Goal: Information Seeking & Learning: Find specific page/section

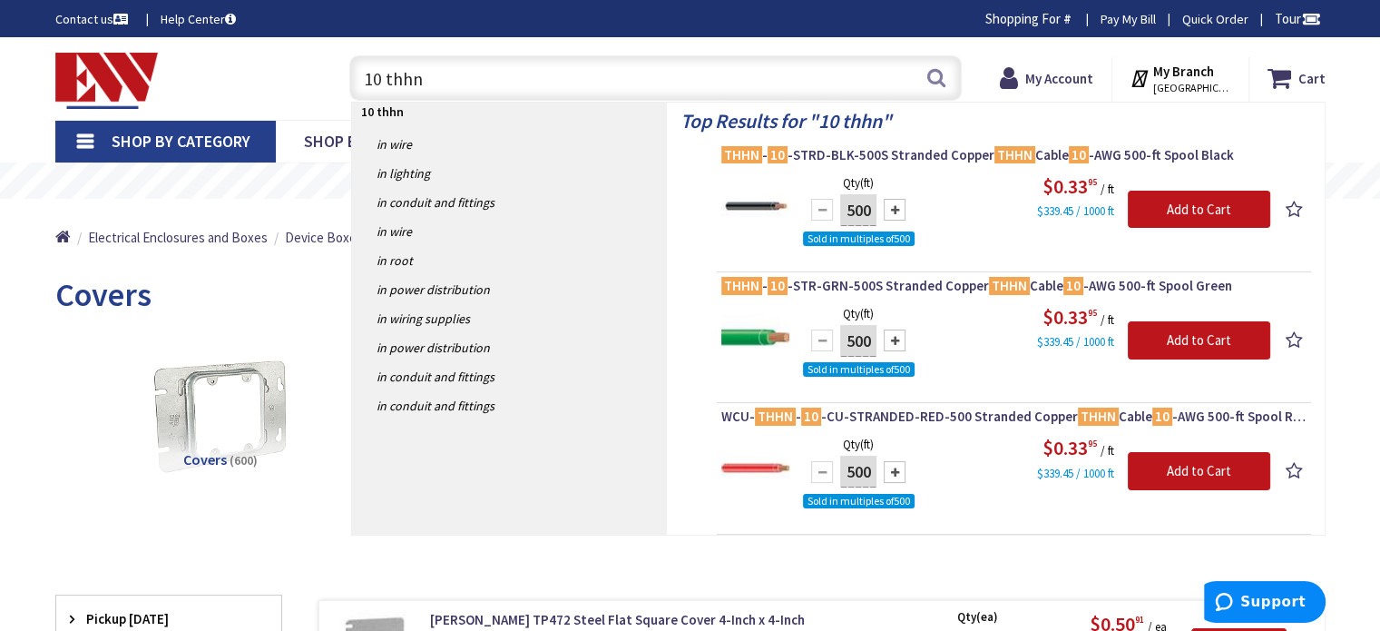
drag, startPoint x: 442, startPoint y: 75, endPoint x: 293, endPoint y: 105, distance: 151.8
click at [293, 105] on div "Toggle Nav 10 thhn 10 thhn Search Cart My Cart Close You have no items in your …" at bounding box center [690, 78] width 1297 height 61
type input "fss box"
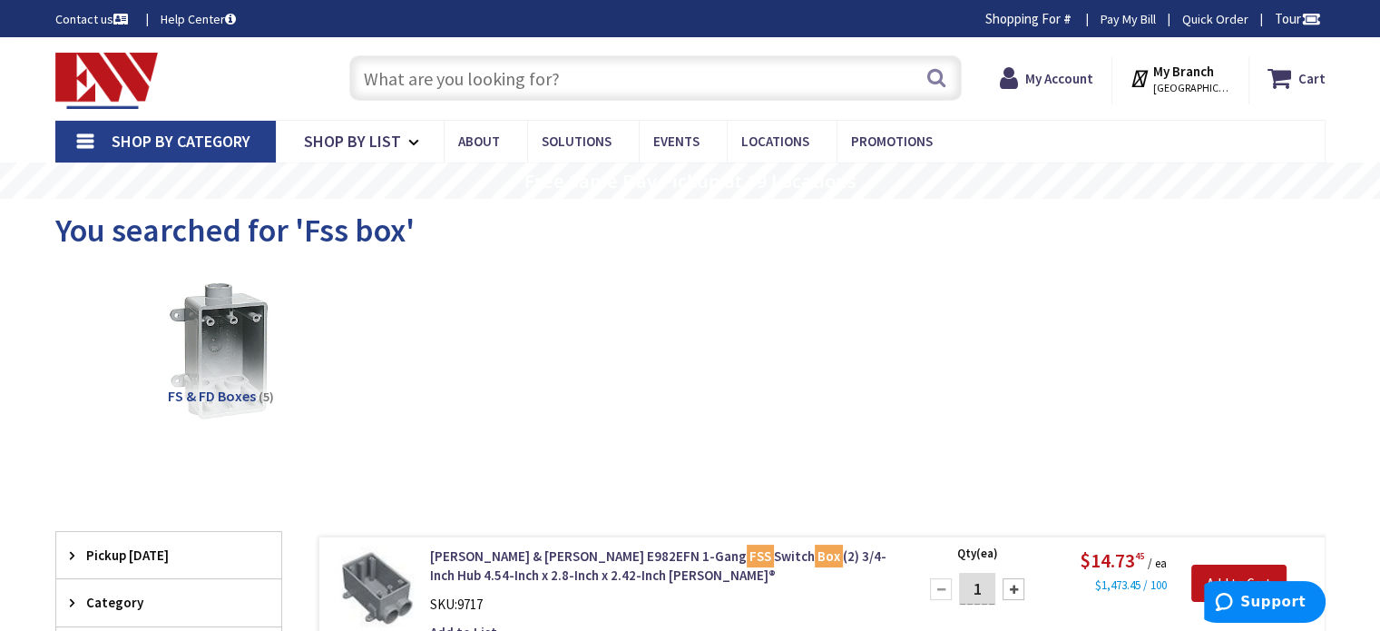
click at [504, 77] on input "text" at bounding box center [655, 77] width 612 height 45
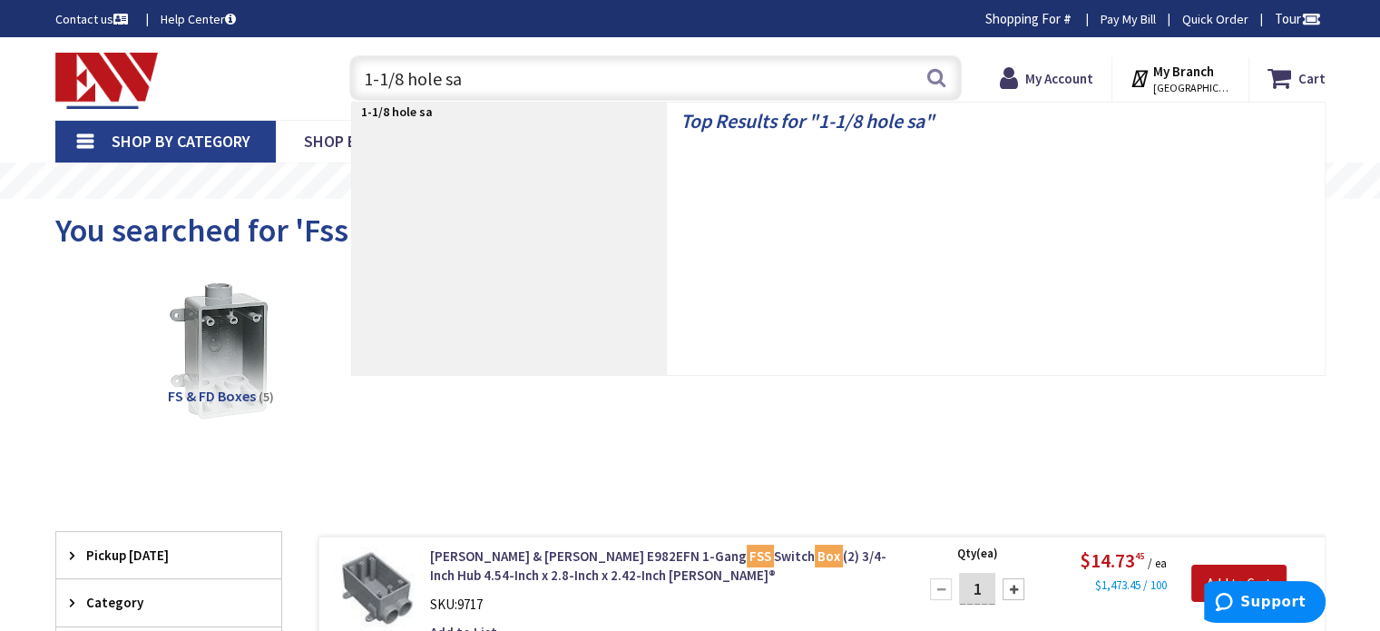
type input "1-1/8 hole saw"
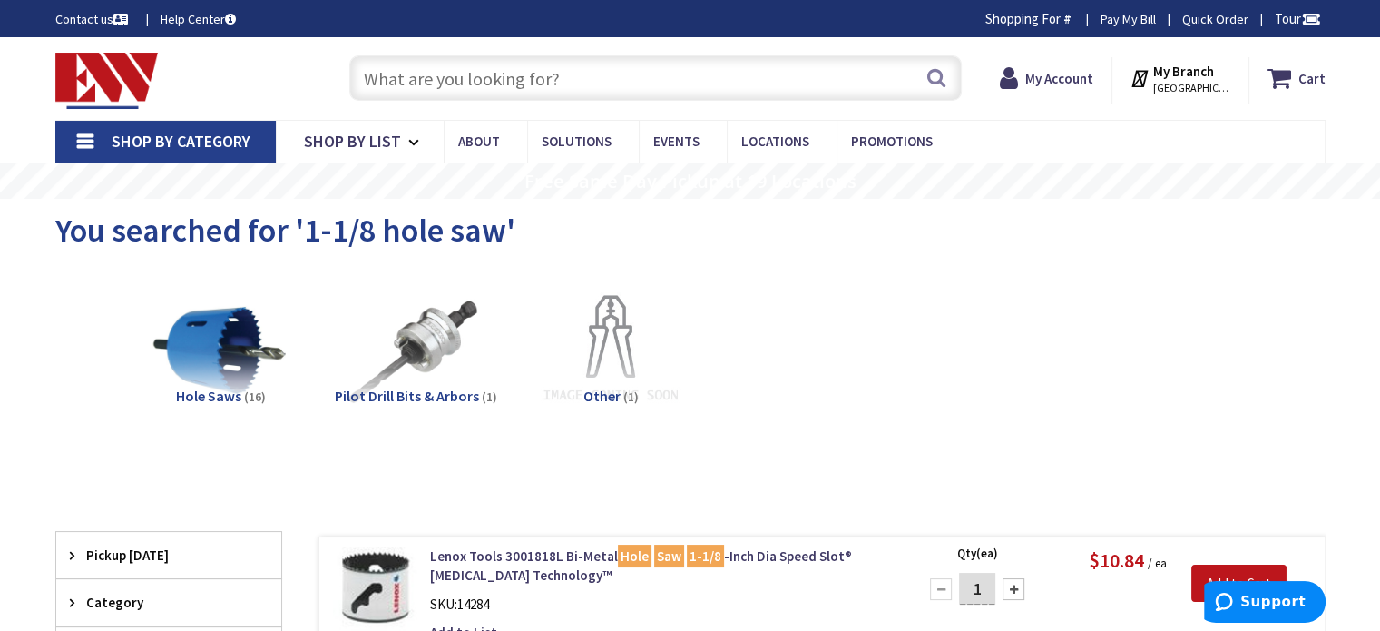
click at [430, 81] on input "text" at bounding box center [655, 77] width 612 height 45
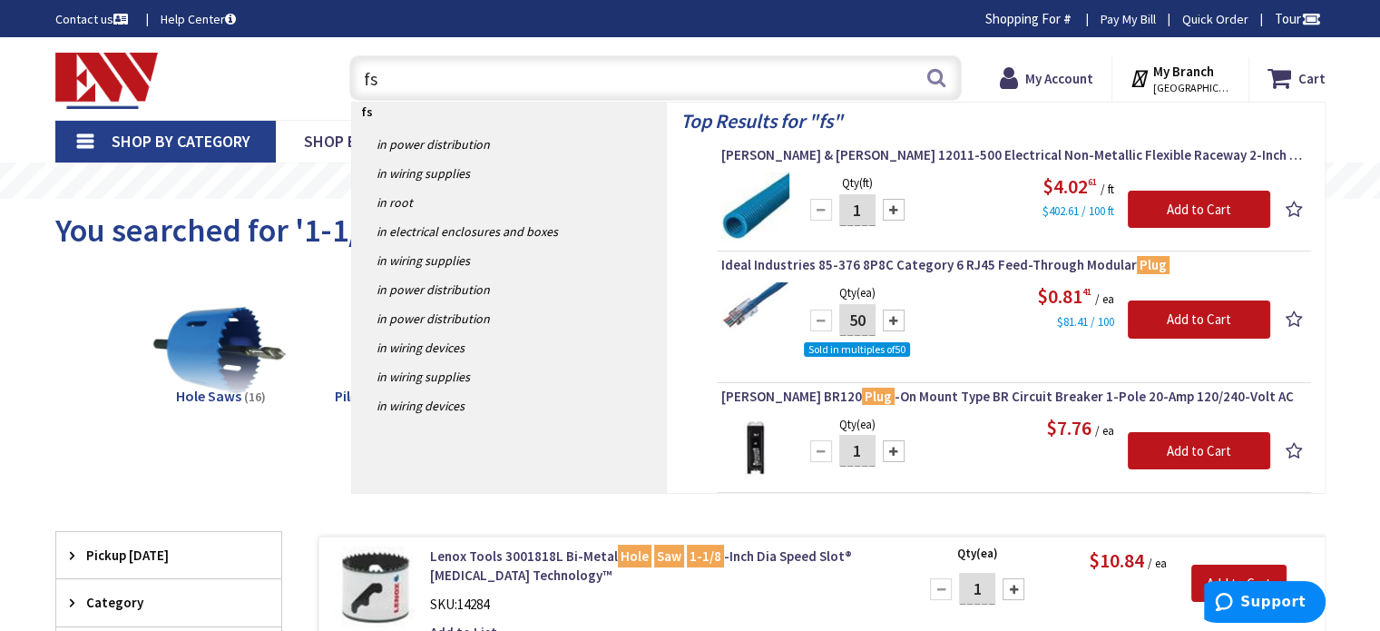
type input "f"
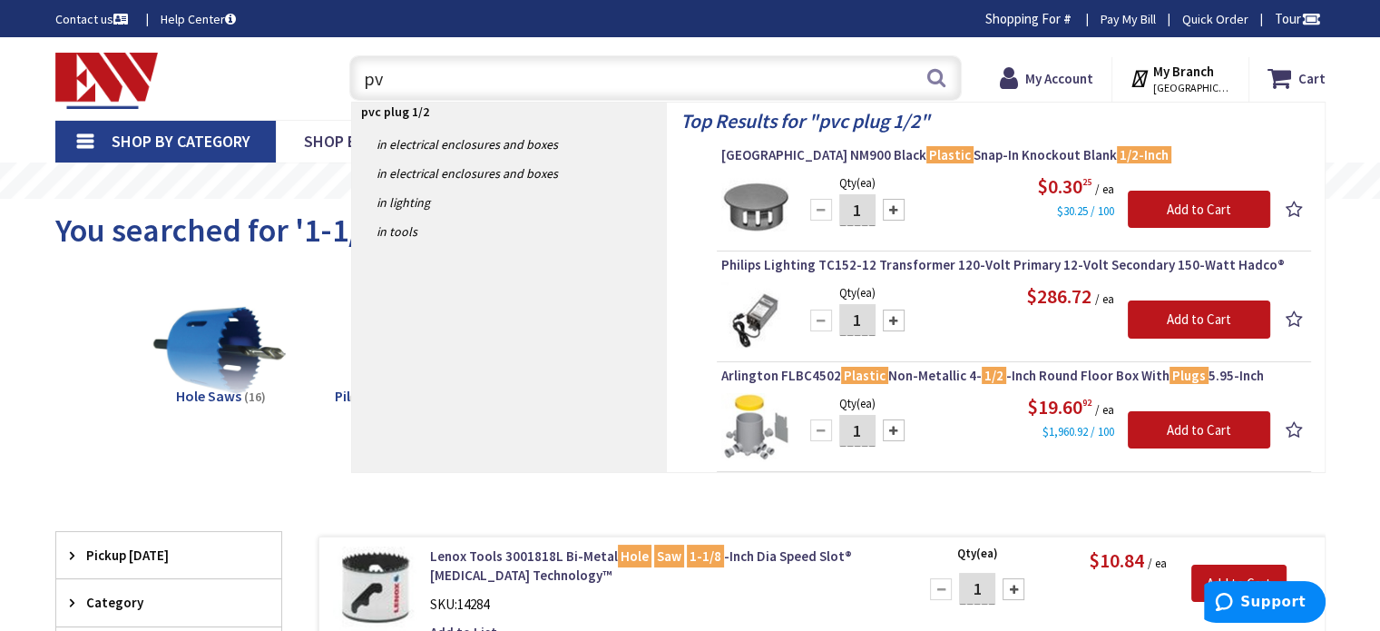
type input "p"
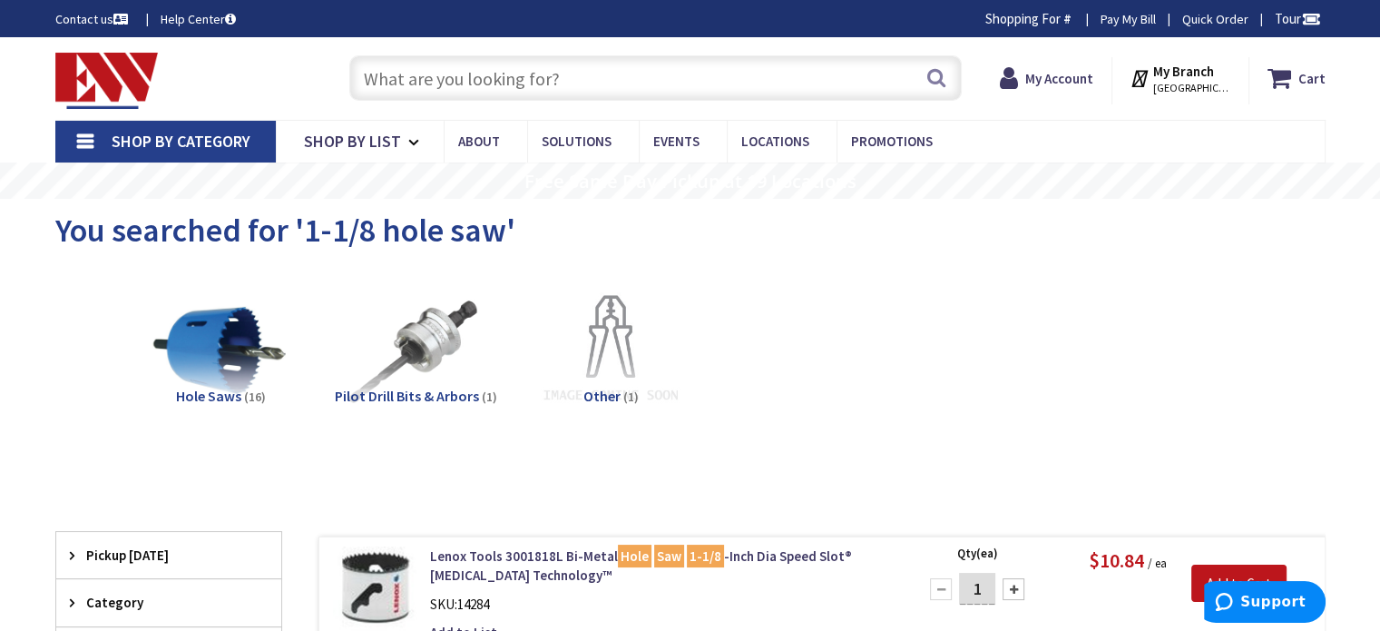
click at [502, 83] on input "text" at bounding box center [655, 77] width 612 height 45
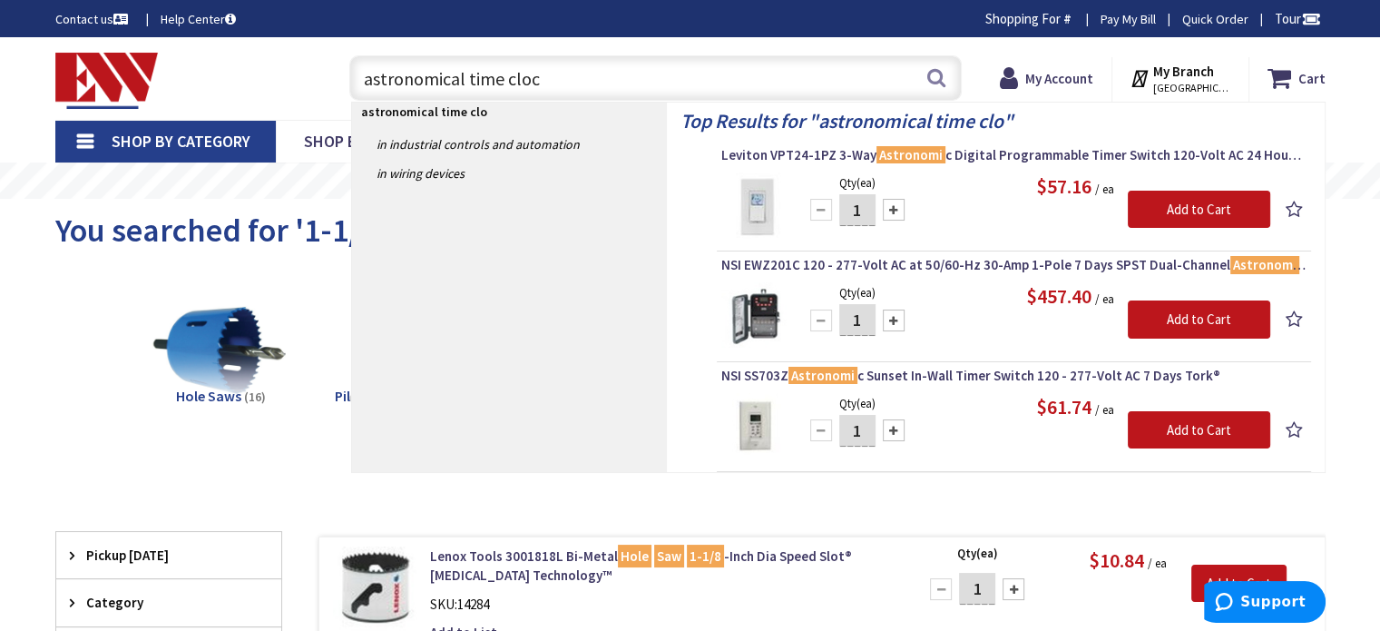
type input "astronomical time clock"
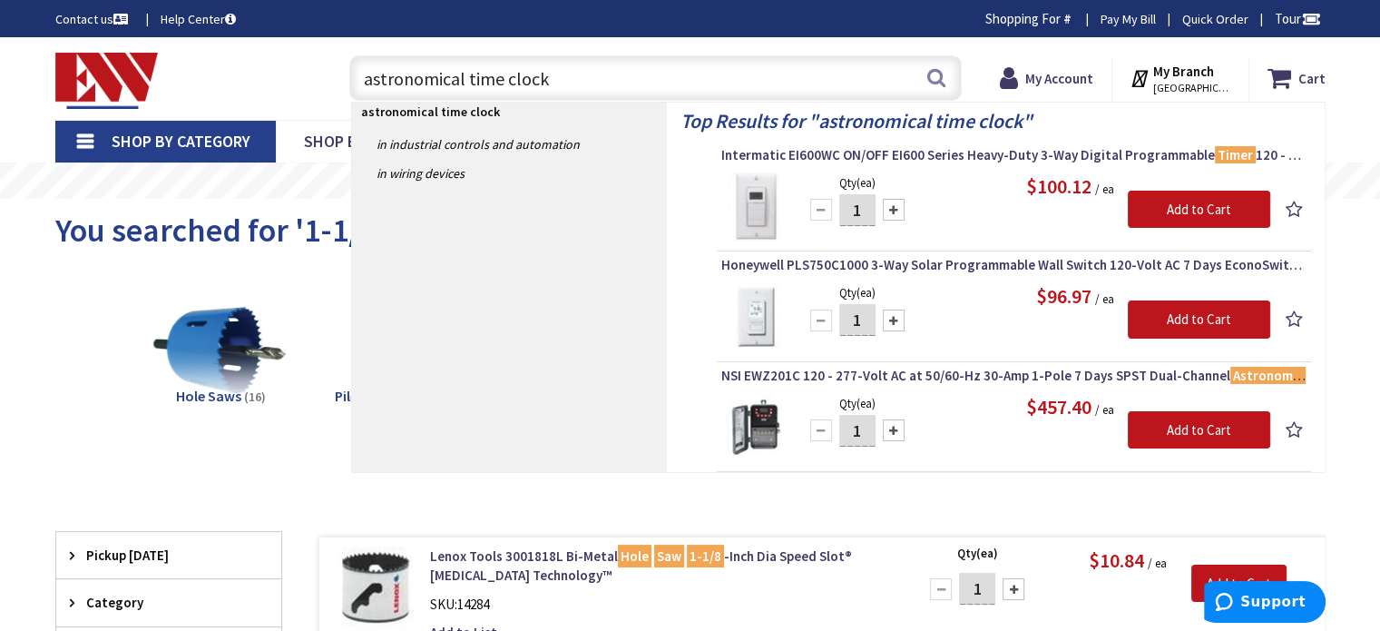
drag, startPoint x: 617, startPoint y: 64, endPoint x: 348, endPoint y: 77, distance: 269.8
click at [348, 77] on div "astronomical time clock astronomical time clock Search" at bounding box center [651, 77] width 622 height 58
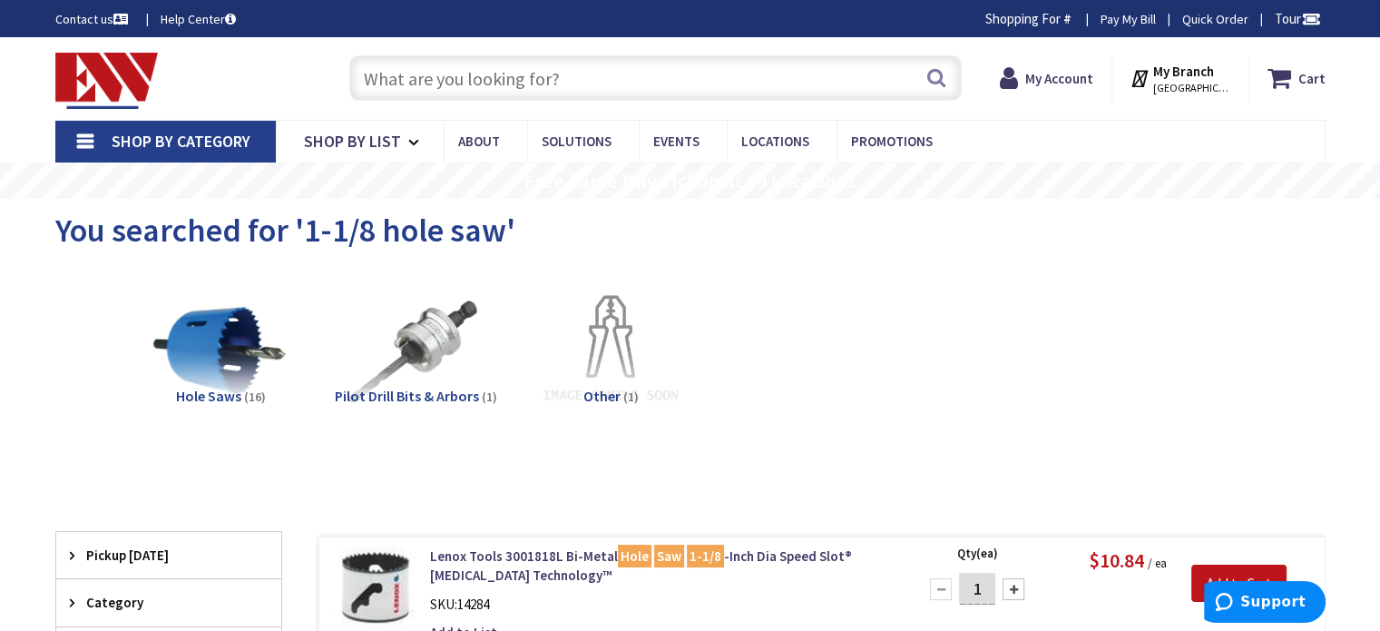
click at [136, 75] on img at bounding box center [106, 81] width 103 height 56
click at [87, 140] on link "Shop By Category" at bounding box center [165, 142] width 220 height 42
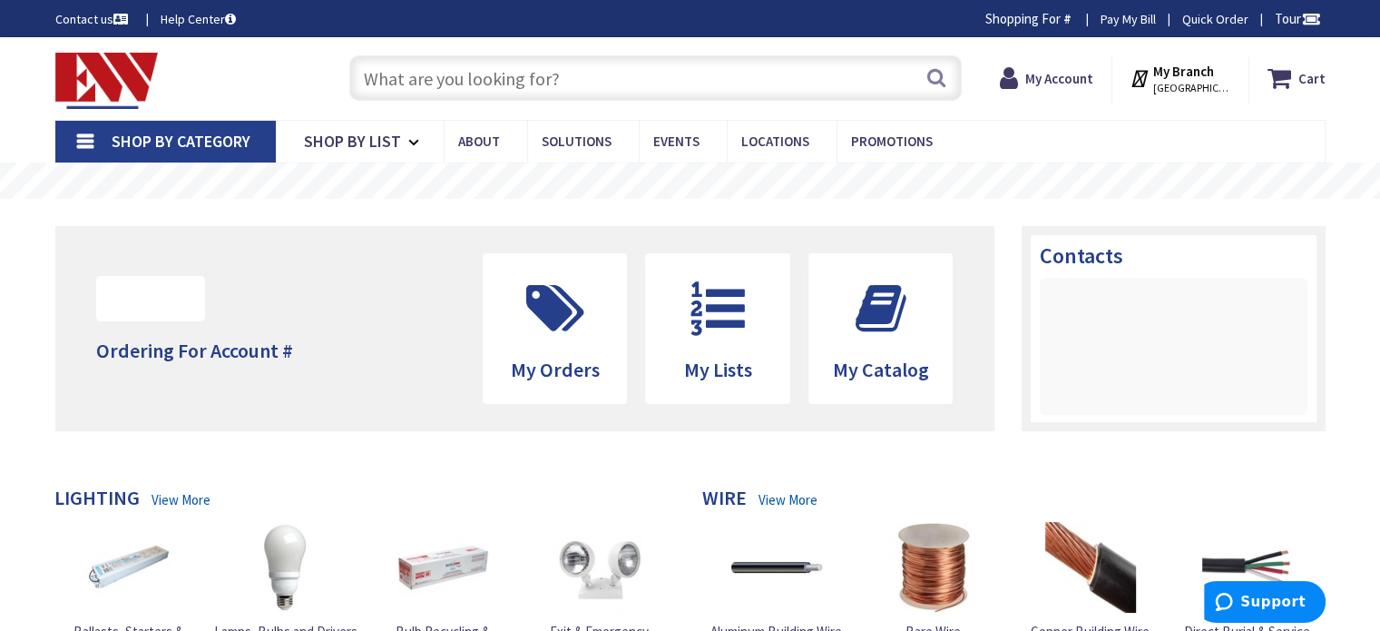
click at [92, 135] on link "Shop By Category" at bounding box center [165, 142] width 220 height 42
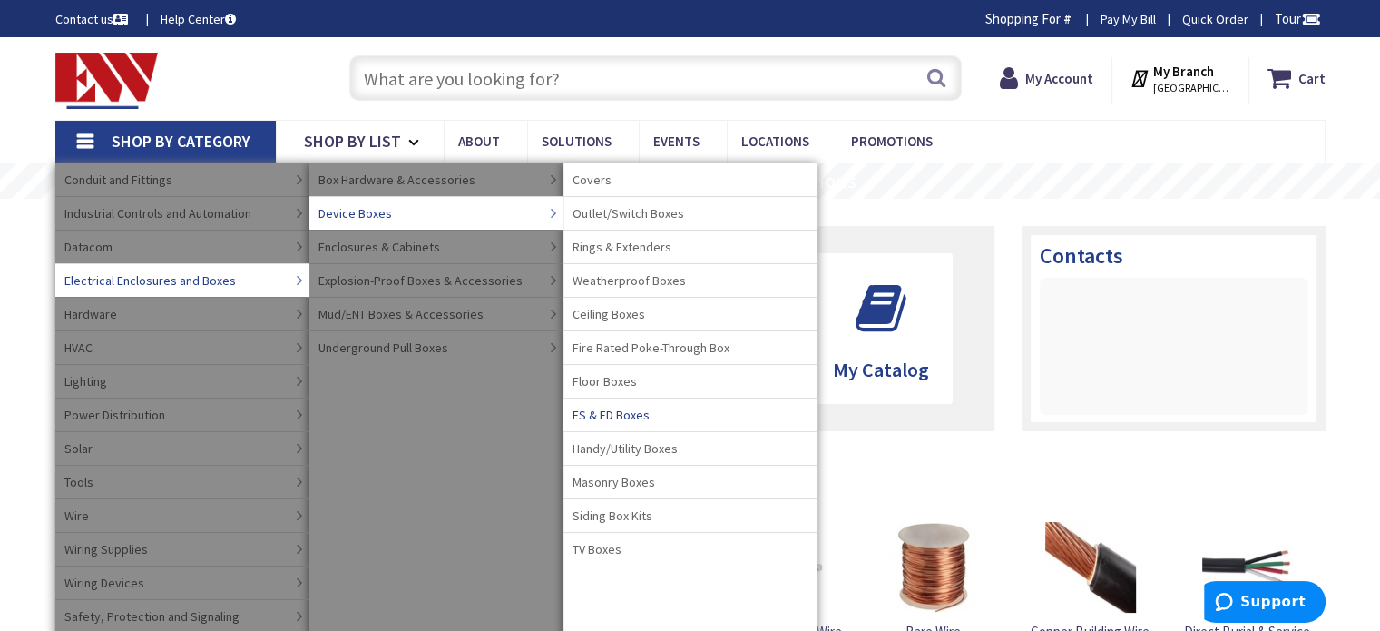
click at [633, 409] on span "FS & FD Boxes" at bounding box center [611, 415] width 77 height 18
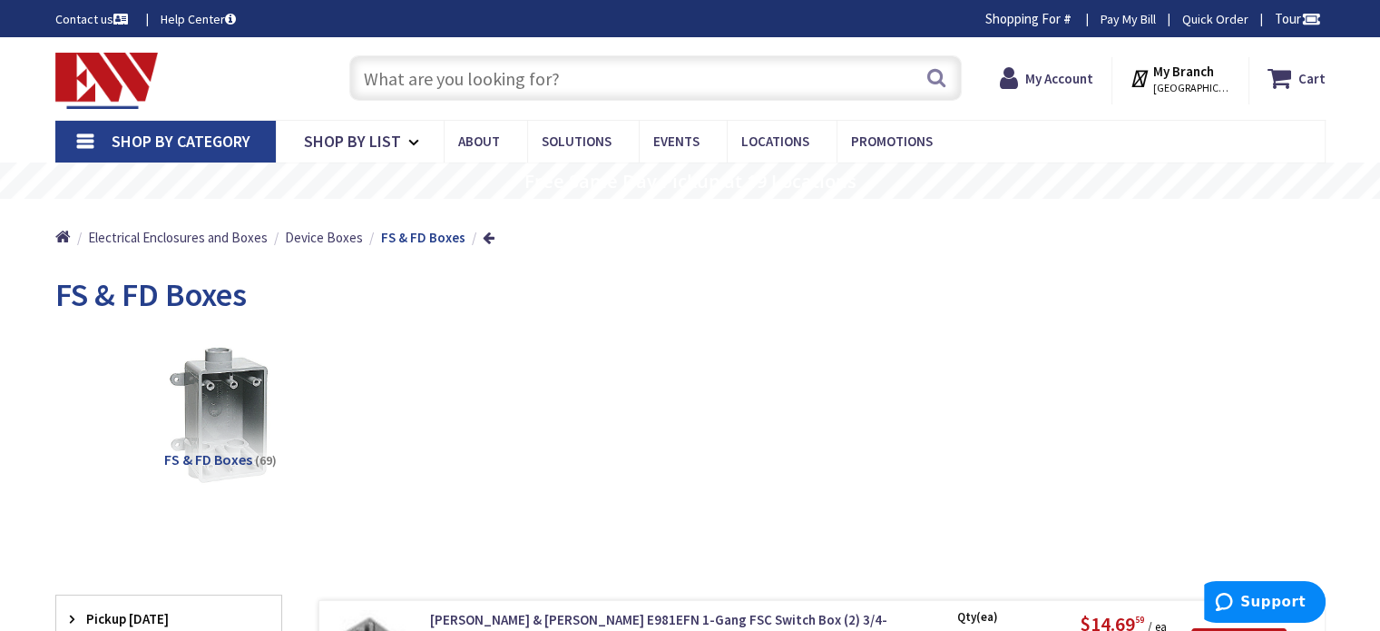
click at [552, 81] on input "text" at bounding box center [655, 77] width 612 height 45
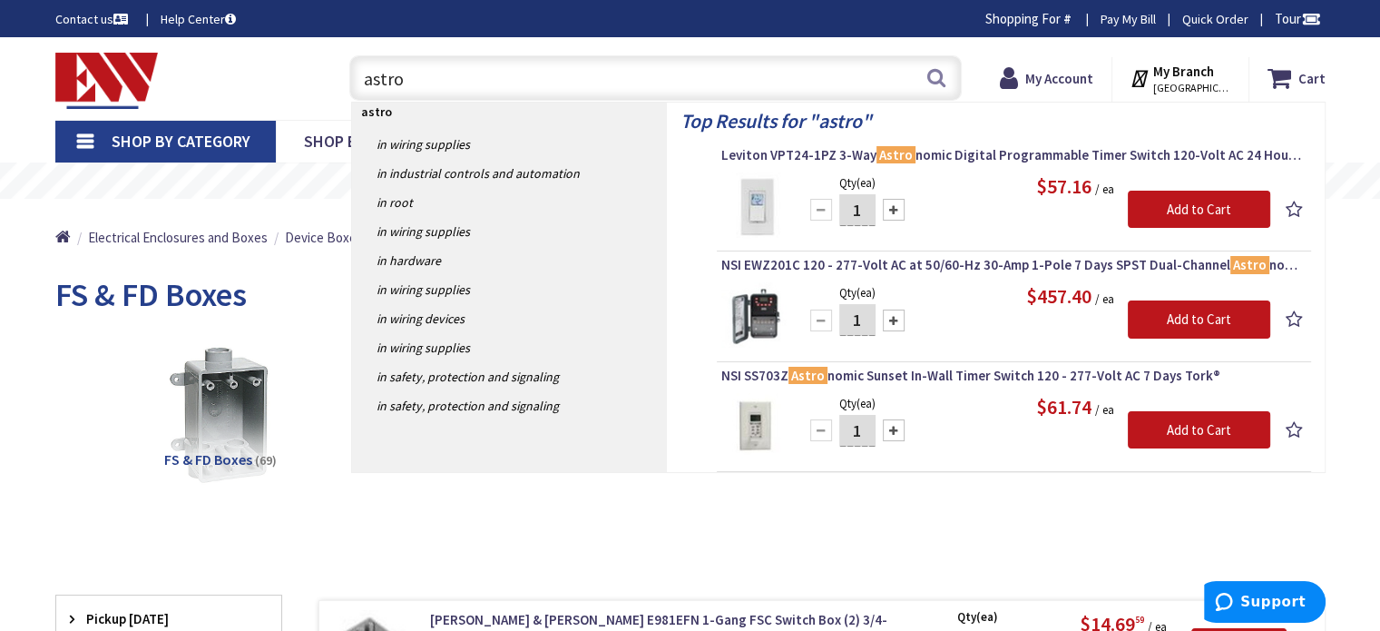
drag, startPoint x: 445, startPoint y: 75, endPoint x: 251, endPoint y: 83, distance: 193.4
click at [251, 83] on div "Toggle Nav astro astro Search Cart My Cart Close" at bounding box center [690, 78] width 1297 height 61
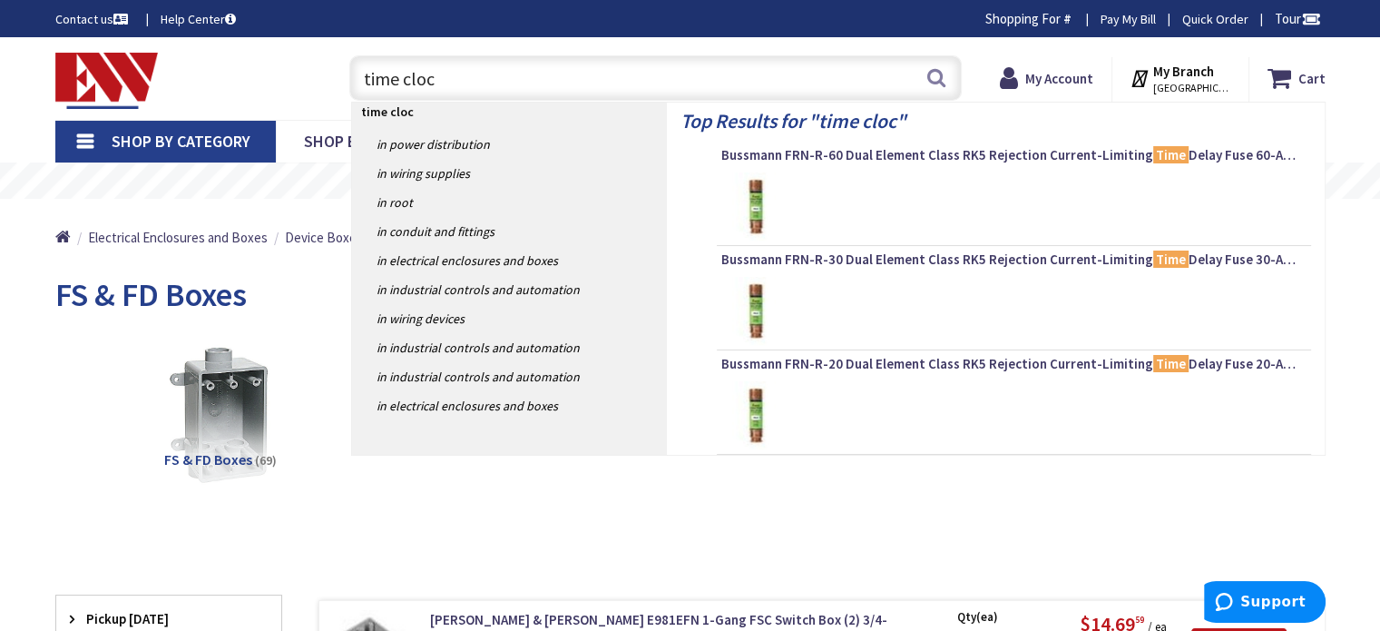
type input "time clock"
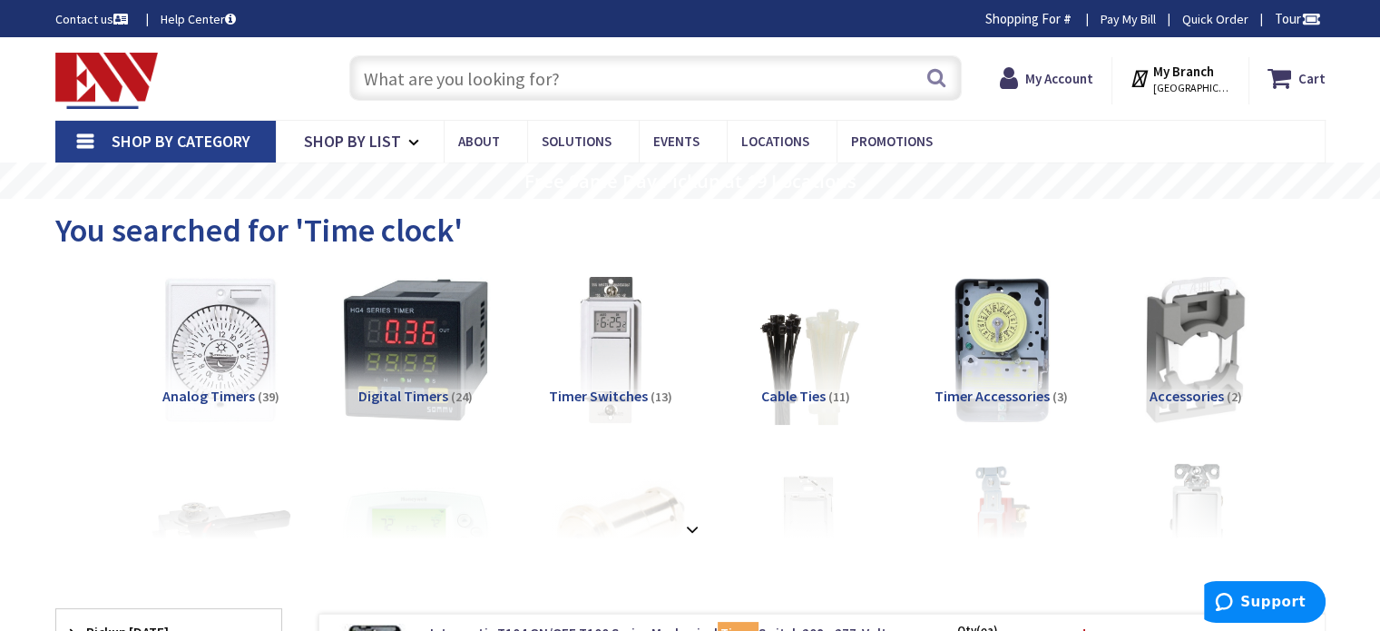
click at [623, 396] on span "Timer Switches" at bounding box center [598, 396] width 99 height 18
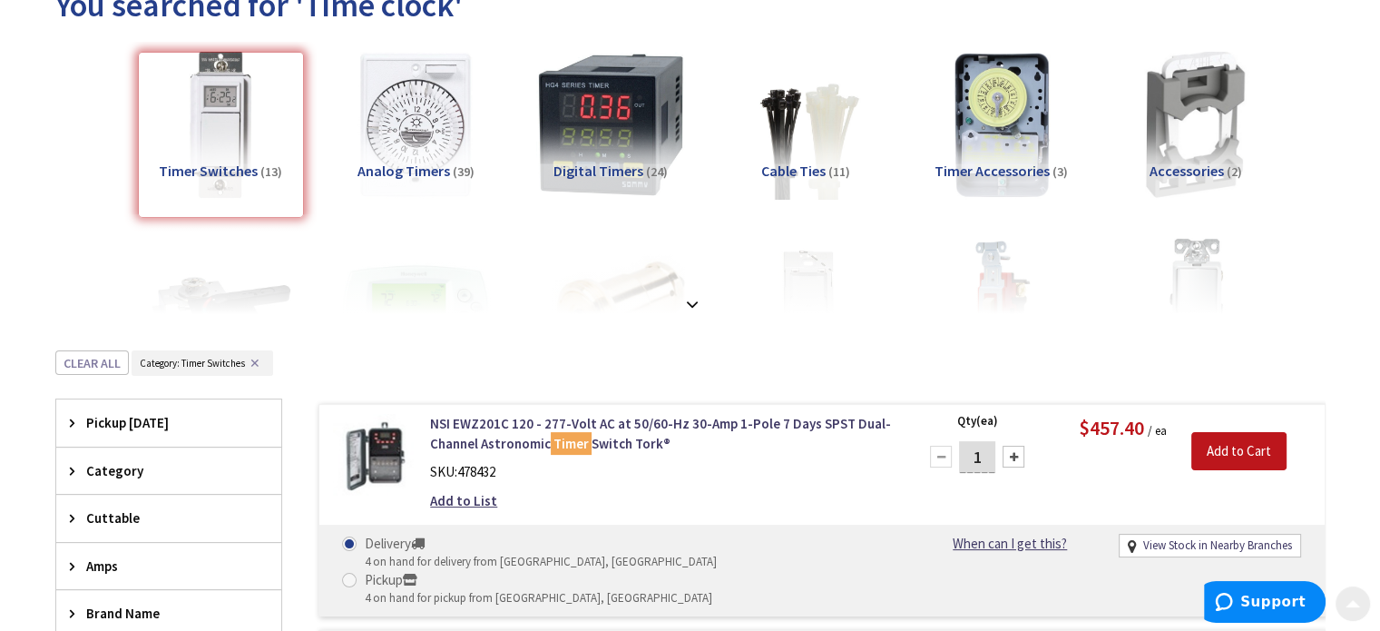
scroll to position [272, 0]
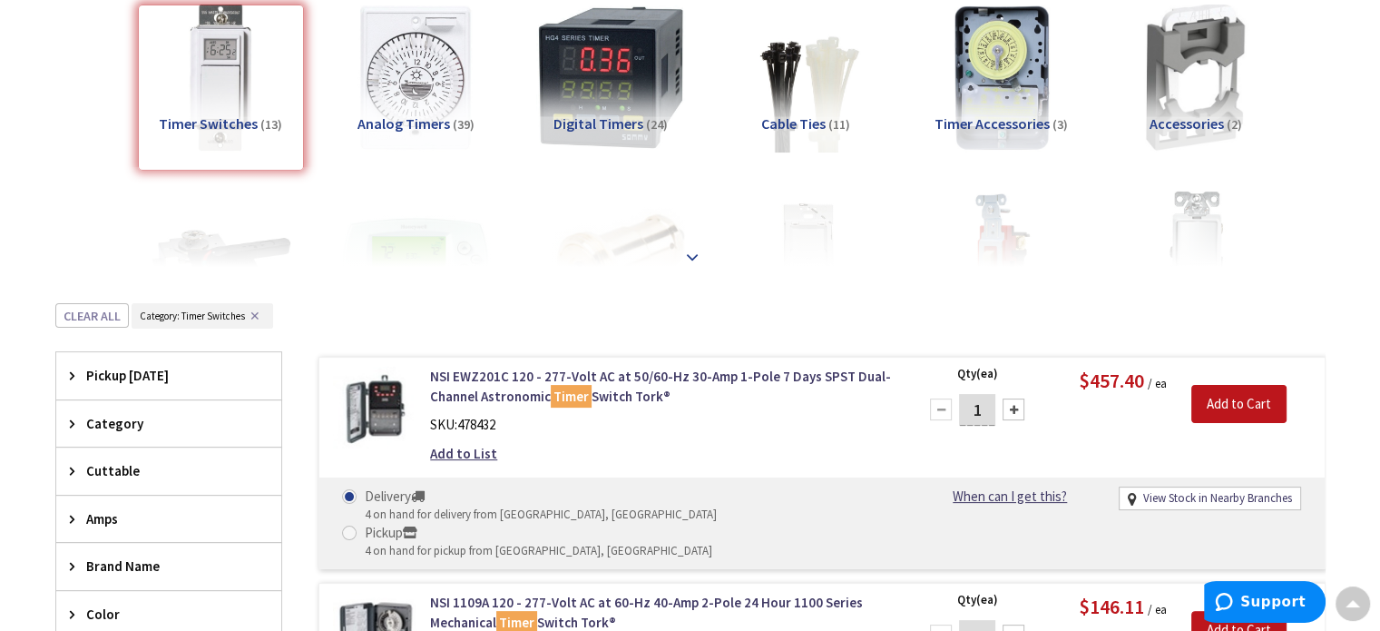
click at [697, 258] on strong at bounding box center [692, 255] width 22 height 20
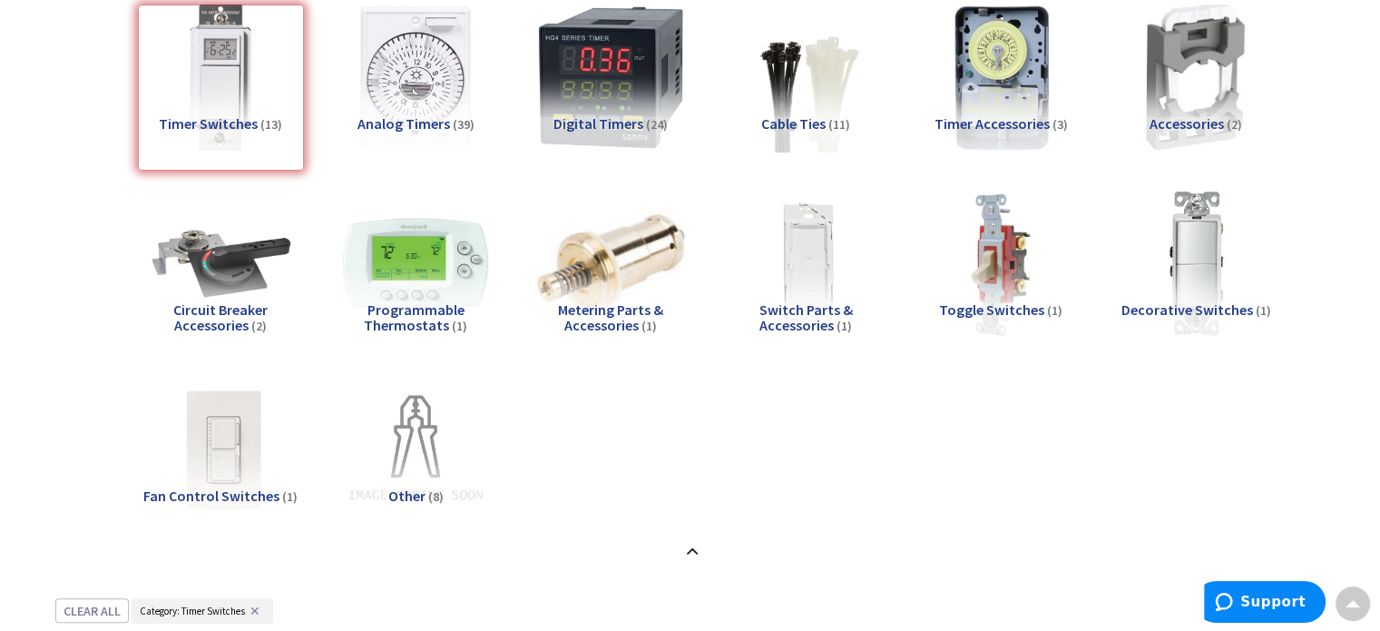
click at [240, 113] on div "Timer Switches (13)" at bounding box center [221, 88] width 166 height 166
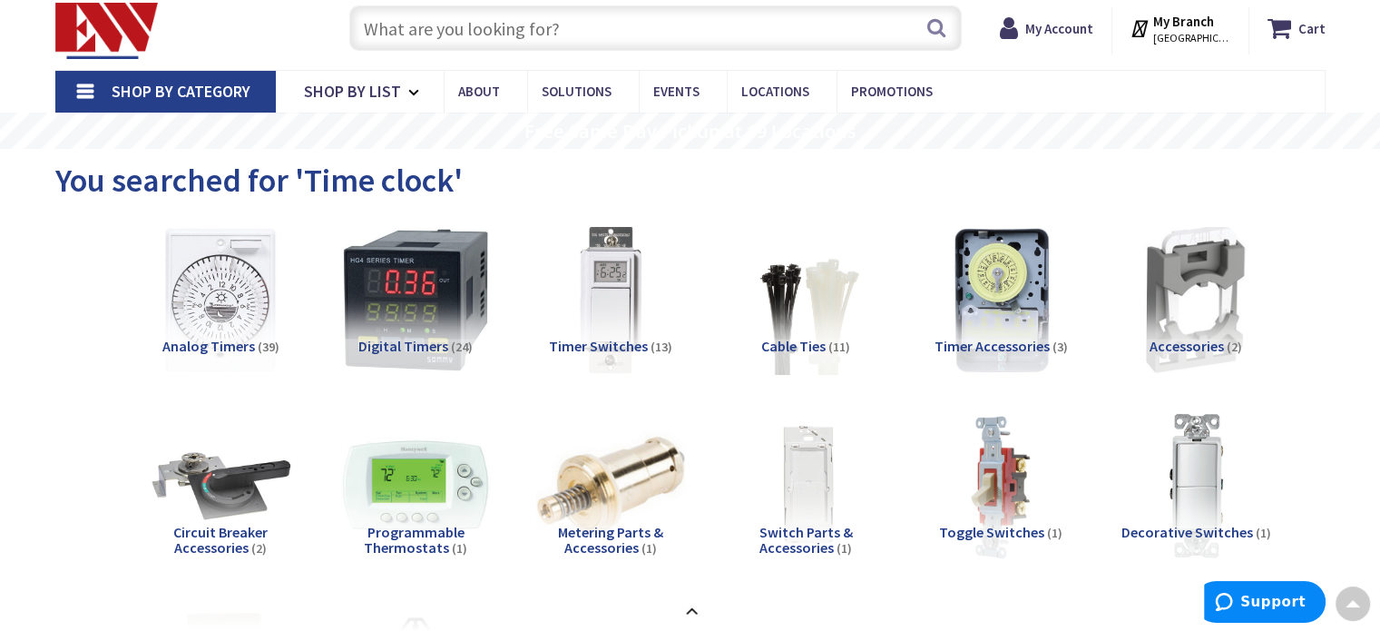
scroll to position [0, 0]
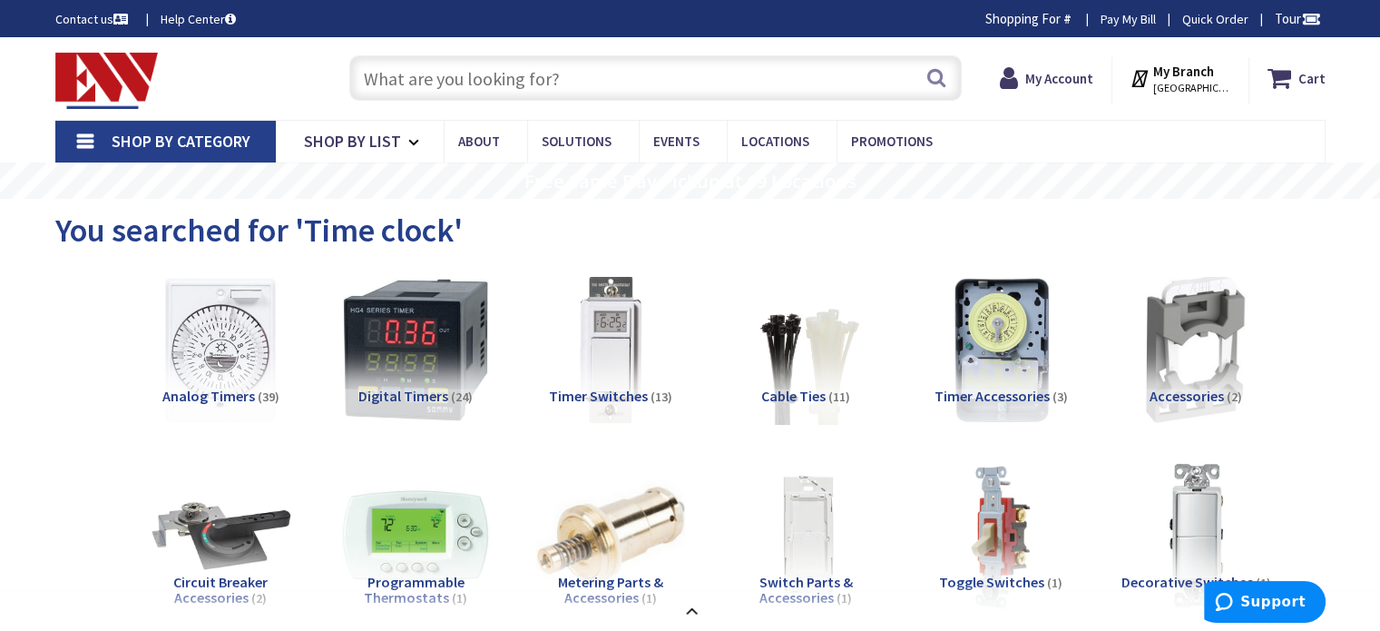
click at [451, 72] on input "text" at bounding box center [655, 77] width 612 height 45
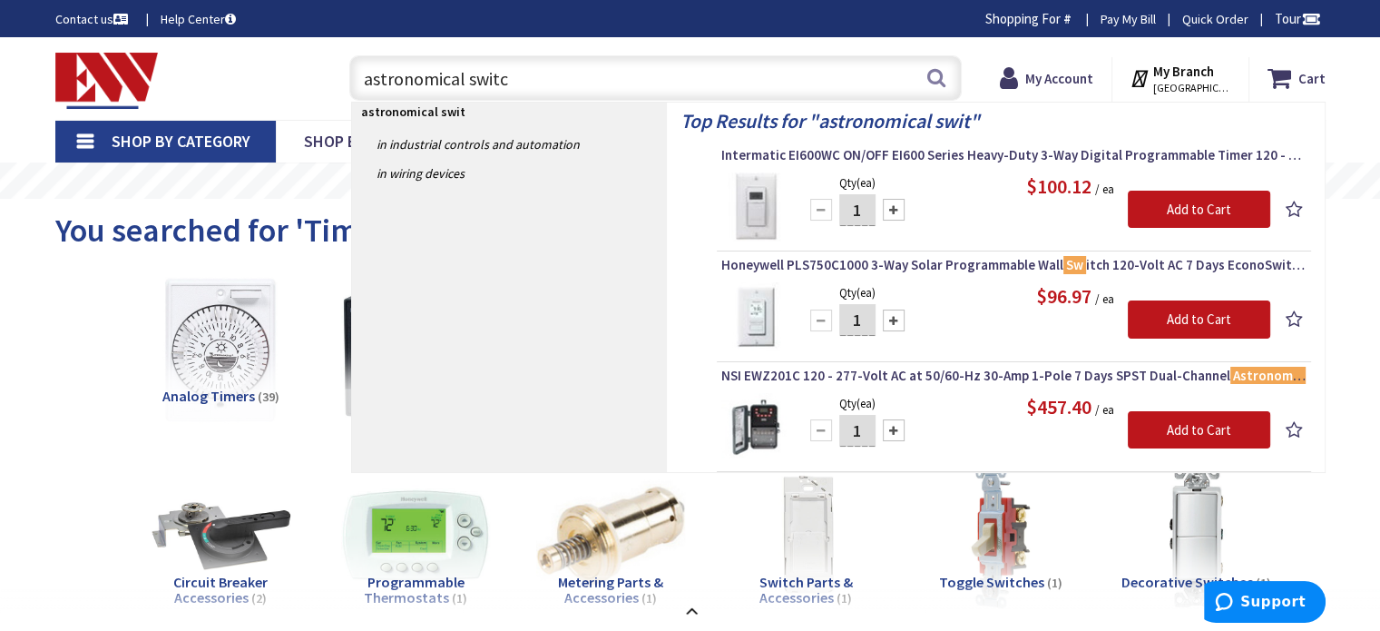
type input "astronomical switch"
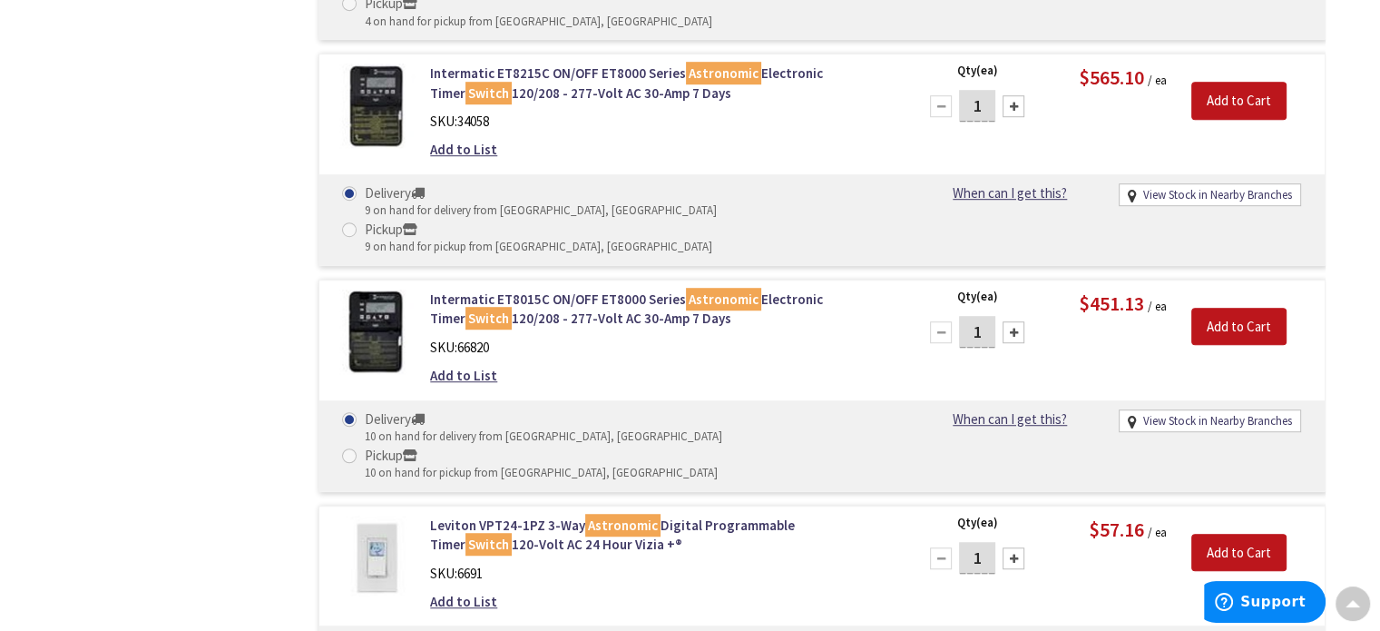
scroll to position [1180, 0]
